Goal: Task Accomplishment & Management: Use online tool/utility

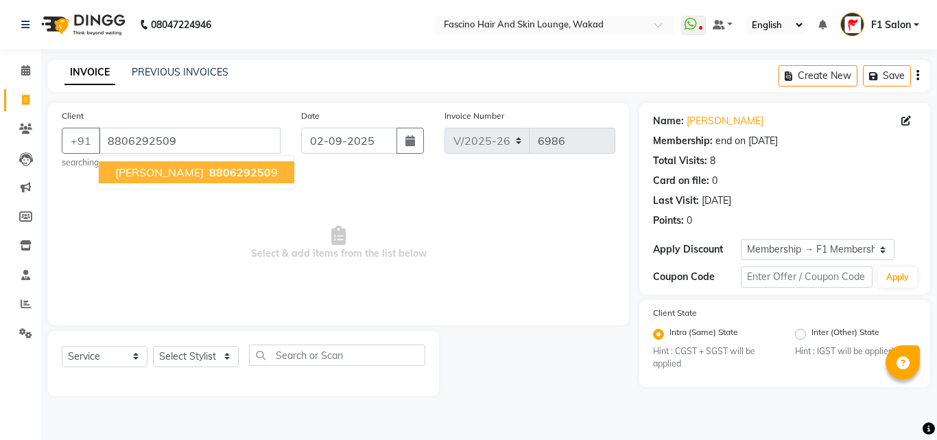
select select "126"
select select "service"
select select "1: Object"
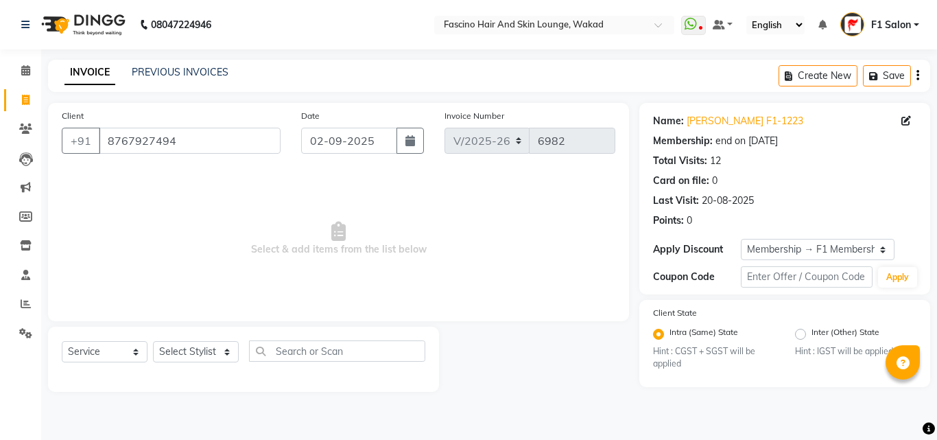
select select "126"
select select "service"
select select "1: Object"
click at [137, 143] on input "8767927494" at bounding box center [190, 141] width 182 height 26
